Goal: Browse casually

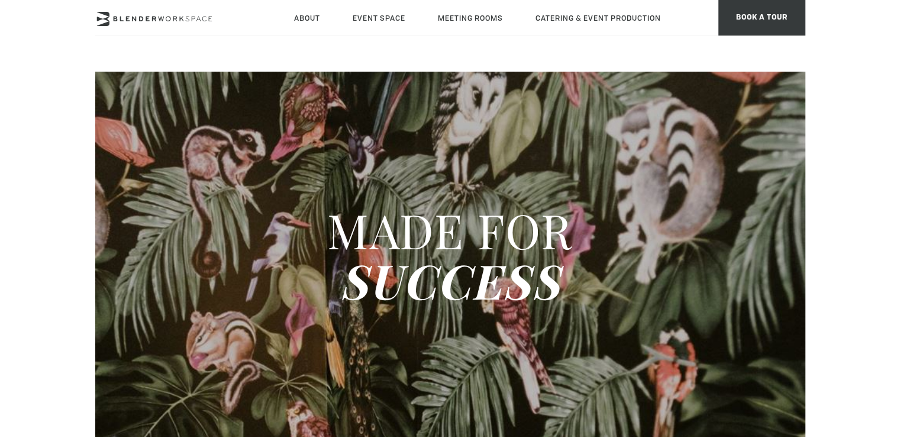
type div "2025-08-21"
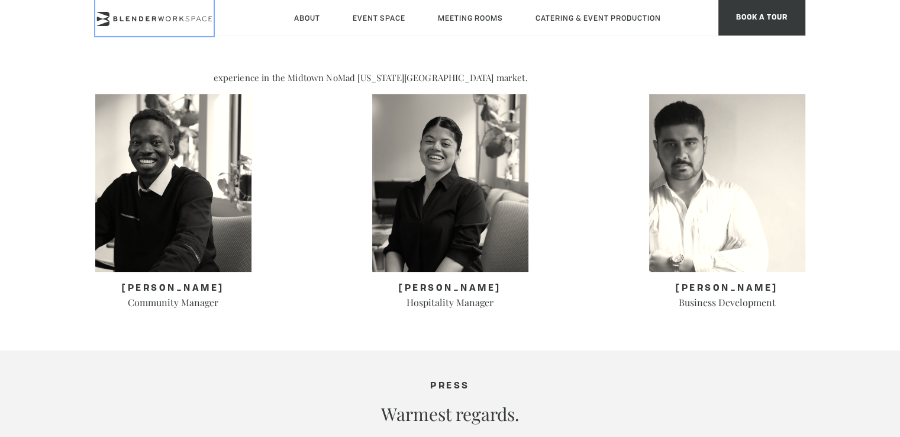
click at [156, 19] on icon at bounding box center [154, 19] width 118 height 14
